Goal: Transaction & Acquisition: Download file/media

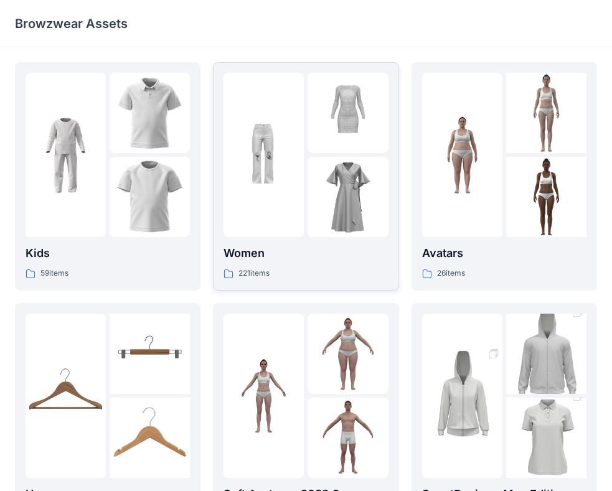
click at [311, 252] on p "Women" at bounding box center [306, 253] width 164 height 17
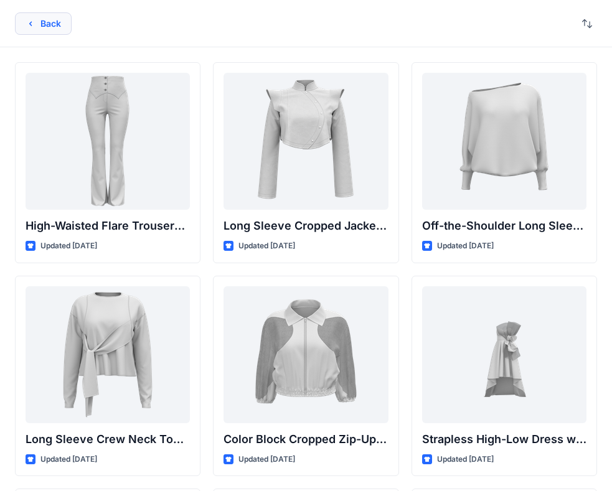
click at [43, 28] on button "Back" at bounding box center [43, 23] width 57 height 22
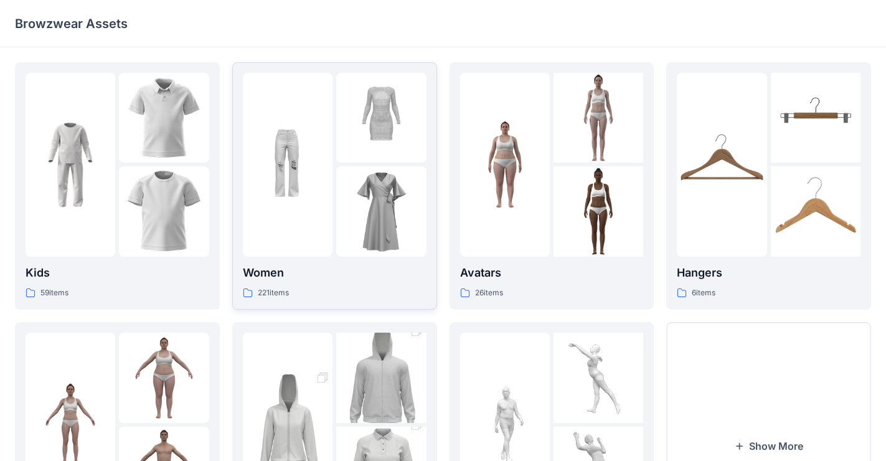
click at [294, 270] on p "Women" at bounding box center [335, 272] width 184 height 17
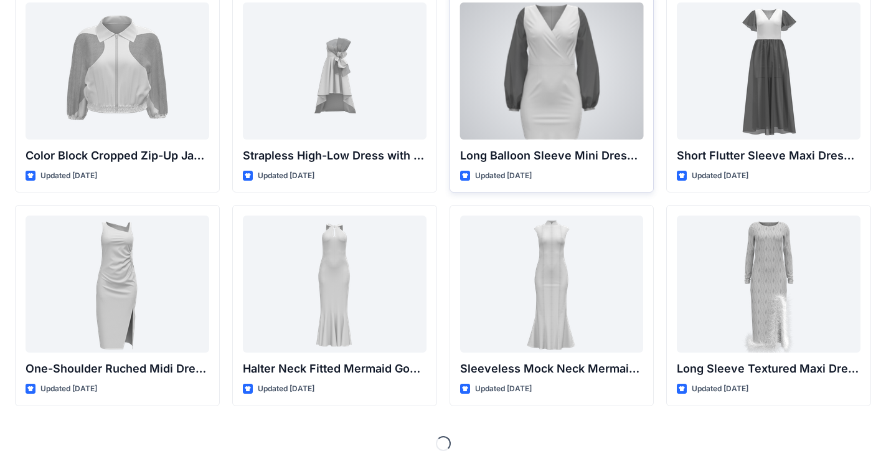
scroll to position [288, 0]
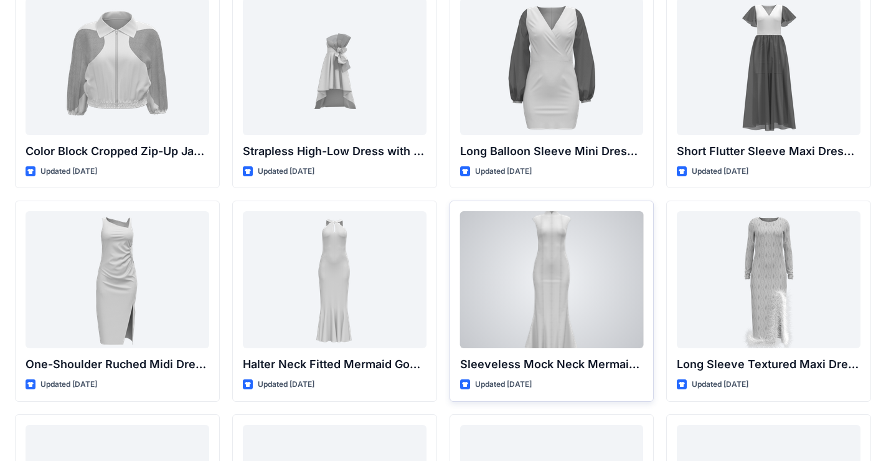
click at [535, 293] on div at bounding box center [552, 279] width 184 height 137
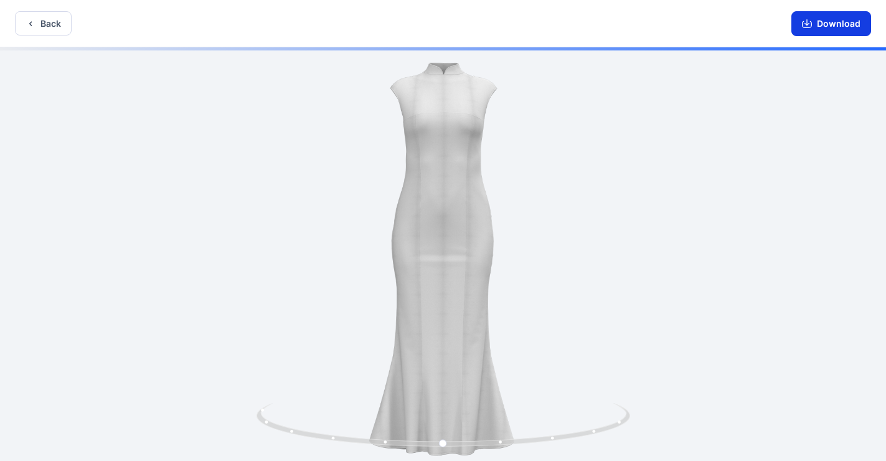
drag, startPoint x: 836, startPoint y: 21, endPoint x: 801, endPoint y: 18, distance: 35.6
click at [622, 21] on button "Download" at bounding box center [831, 23] width 80 height 25
click at [35, 24] on button "Back" at bounding box center [43, 23] width 57 height 24
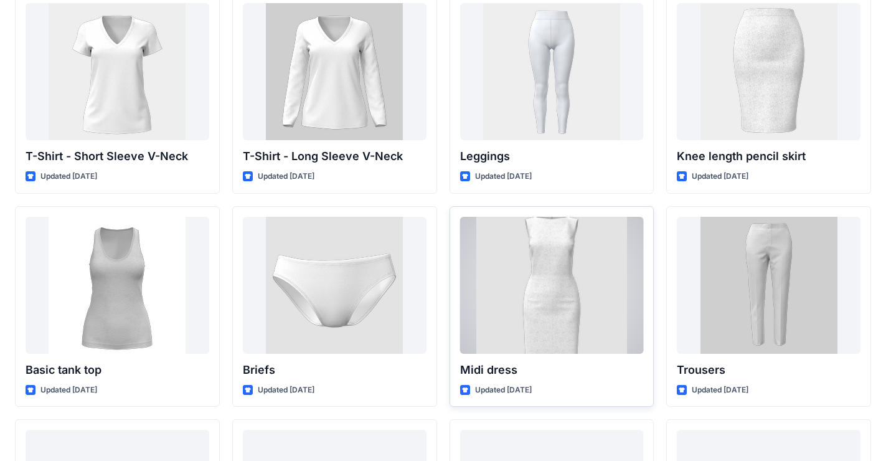
scroll to position [7658, 0]
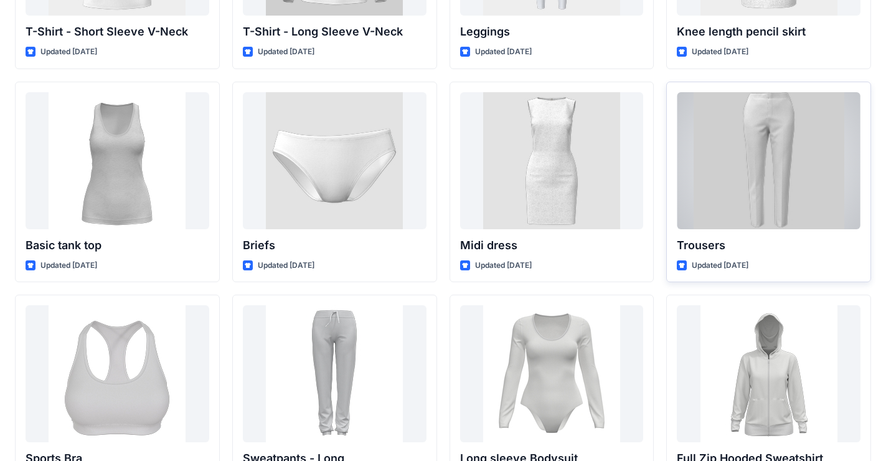
click at [622, 144] on div at bounding box center [769, 160] width 184 height 137
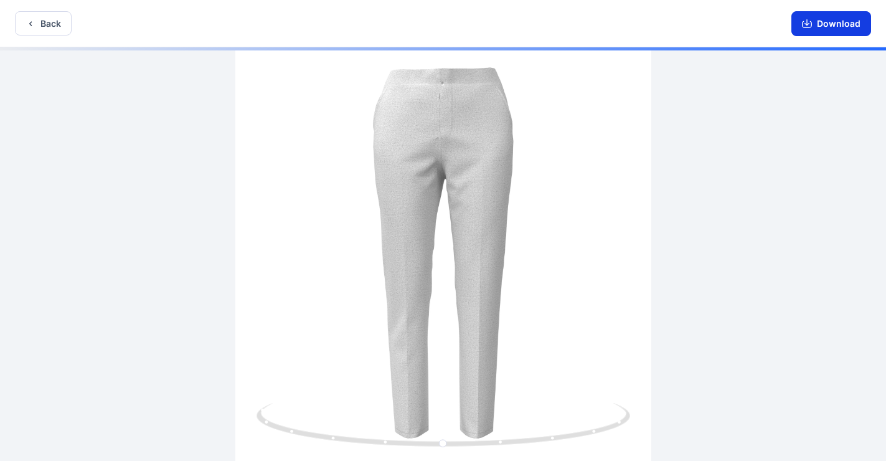
click at [622, 31] on button "Download" at bounding box center [831, 23] width 80 height 25
click at [56, 22] on button "Back" at bounding box center [43, 23] width 57 height 24
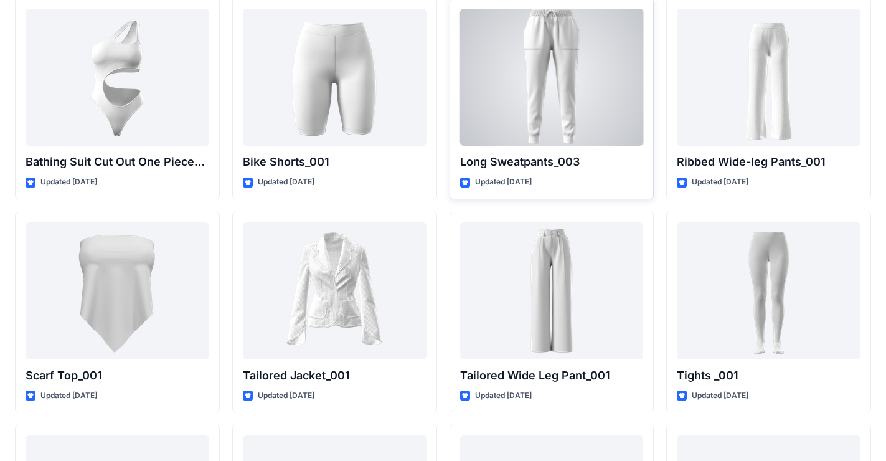
scroll to position [10342, 0]
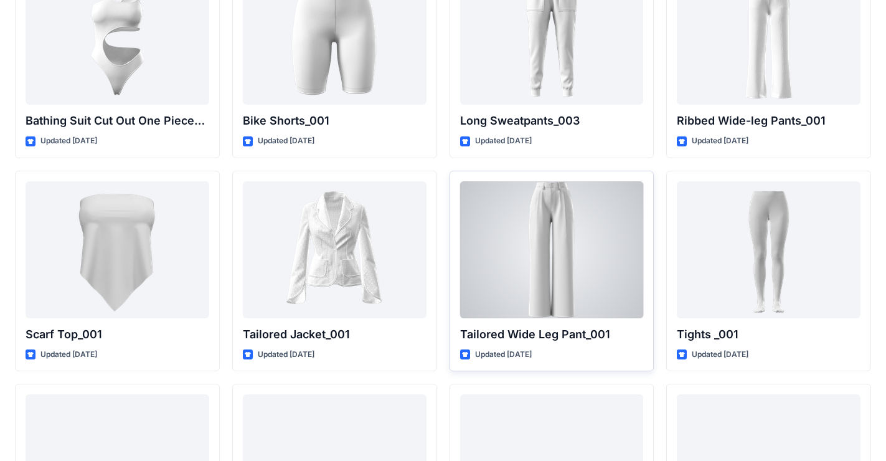
click at [563, 270] on div at bounding box center [552, 249] width 184 height 137
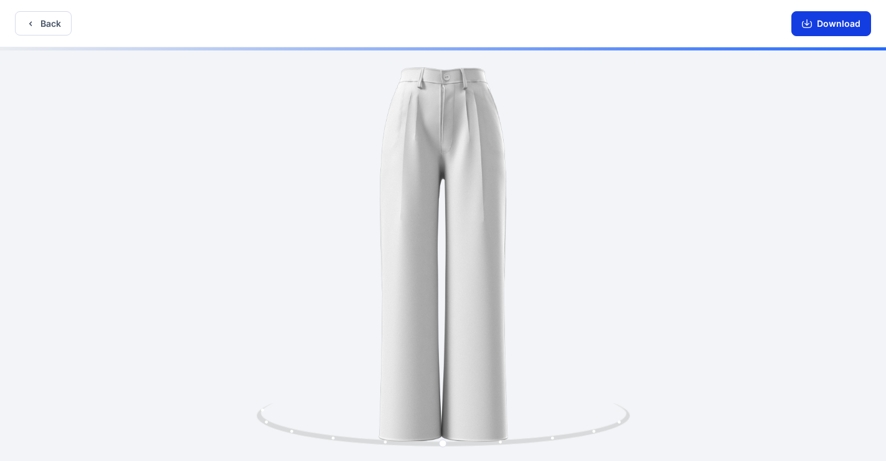
click at [622, 18] on button "Download" at bounding box center [831, 23] width 80 height 25
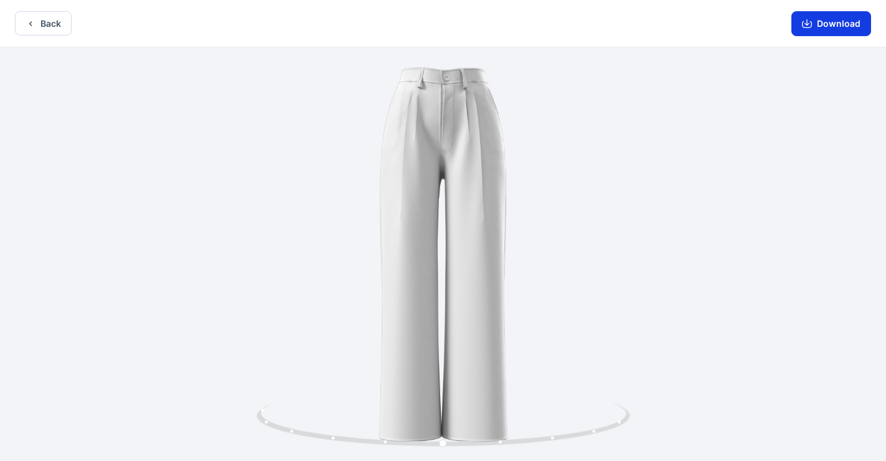
click at [622, 17] on button "Download" at bounding box center [831, 23] width 80 height 25
click at [45, 17] on button "Back" at bounding box center [43, 23] width 57 height 24
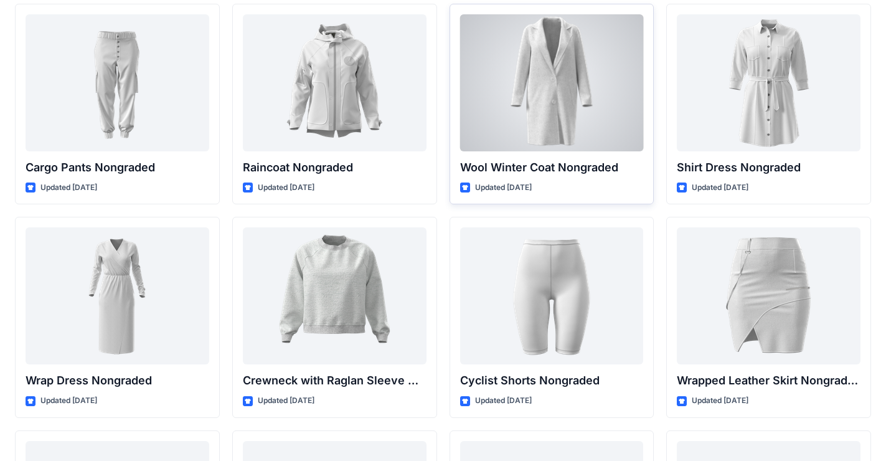
scroll to position [8176, 0]
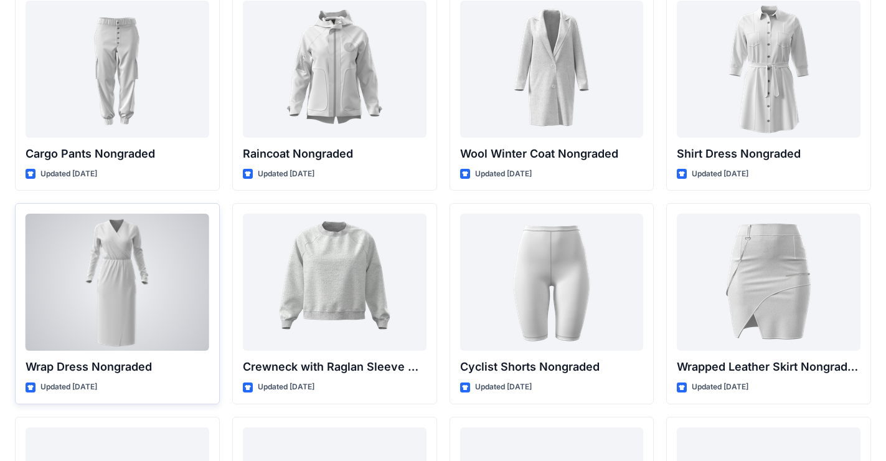
click at [149, 259] on div at bounding box center [118, 282] width 184 height 137
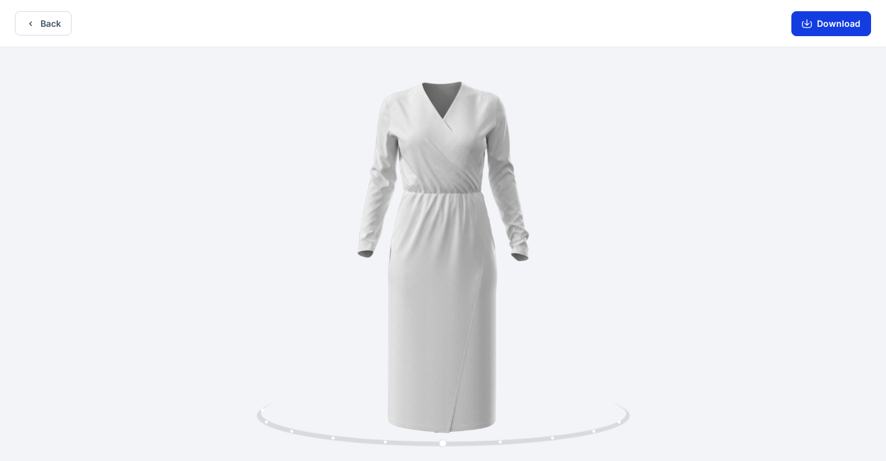
click at [622, 15] on button "Download" at bounding box center [831, 23] width 80 height 25
click at [45, 22] on button "Back" at bounding box center [43, 23] width 57 height 24
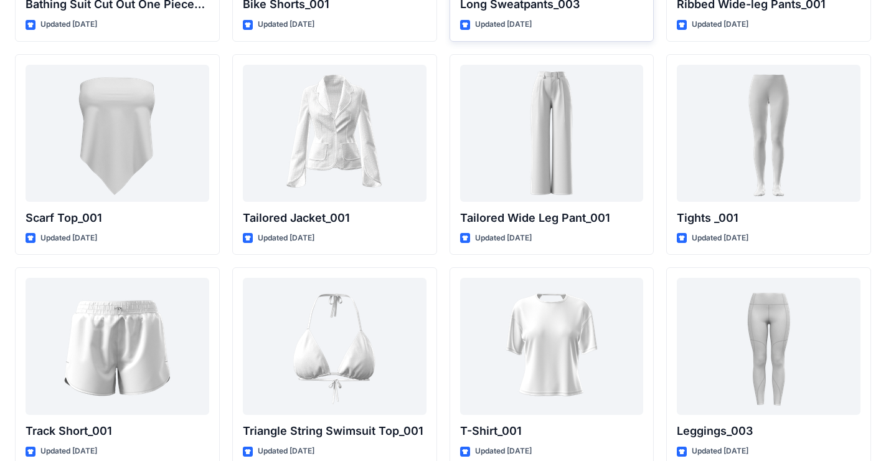
scroll to position [10501, 0]
